Goal: Task Accomplishment & Management: Complete application form

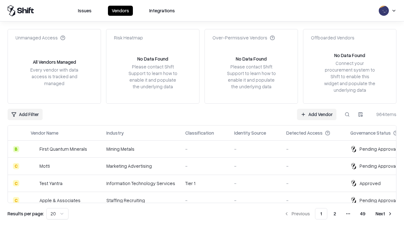
click at [316, 114] on link "Add Vendor" at bounding box center [316, 114] width 39 height 11
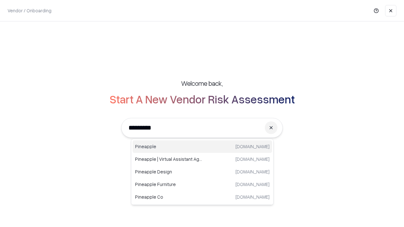
click at [202, 147] on div "Pineapple [DOMAIN_NAME]" at bounding box center [201, 146] width 139 height 13
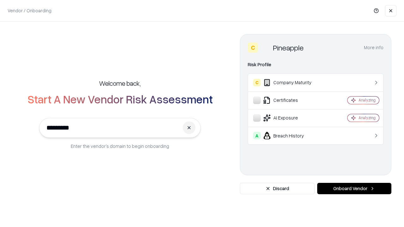
type input "*********"
click at [354, 189] on button "Onboard Vendor" at bounding box center [354, 188] width 74 height 11
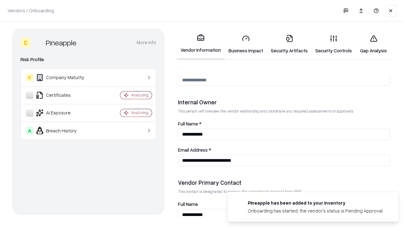
scroll to position [327, 0]
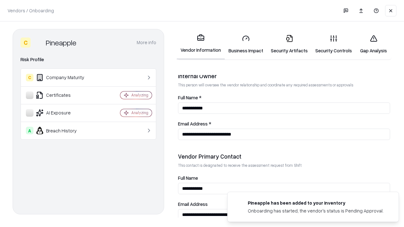
click at [246, 44] on link "Business Impact" at bounding box center [245, 44] width 42 height 29
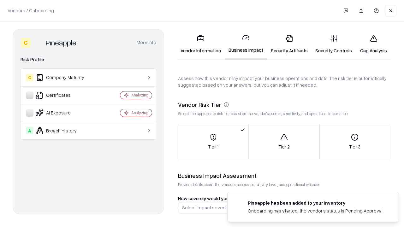
click at [289, 44] on link "Security Artifacts" at bounding box center [289, 44] width 44 height 29
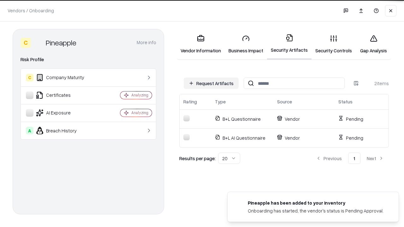
click at [211, 83] on button "Request Artifacts" at bounding box center [210, 83] width 55 height 11
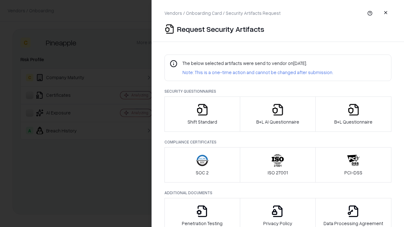
click at [202, 114] on icon "button" at bounding box center [202, 109] width 13 height 13
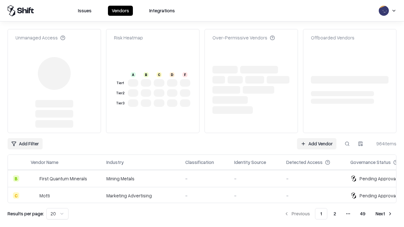
click at [316, 138] on link "Add Vendor" at bounding box center [316, 143] width 39 height 11
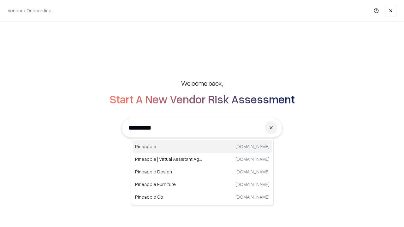
click at [202, 147] on div "Pineapple [DOMAIN_NAME]" at bounding box center [201, 146] width 139 height 13
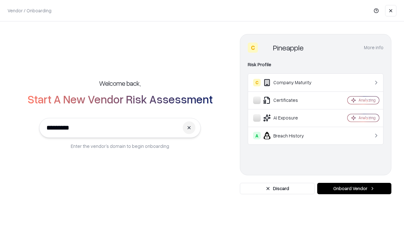
type input "*********"
click at [354, 189] on button "Onboard Vendor" at bounding box center [354, 188] width 74 height 11
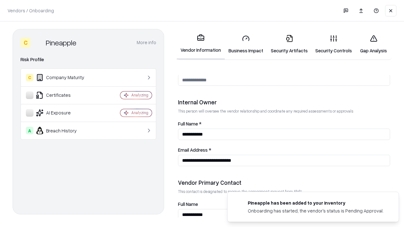
scroll to position [327, 0]
